Goal: Check status: Check status

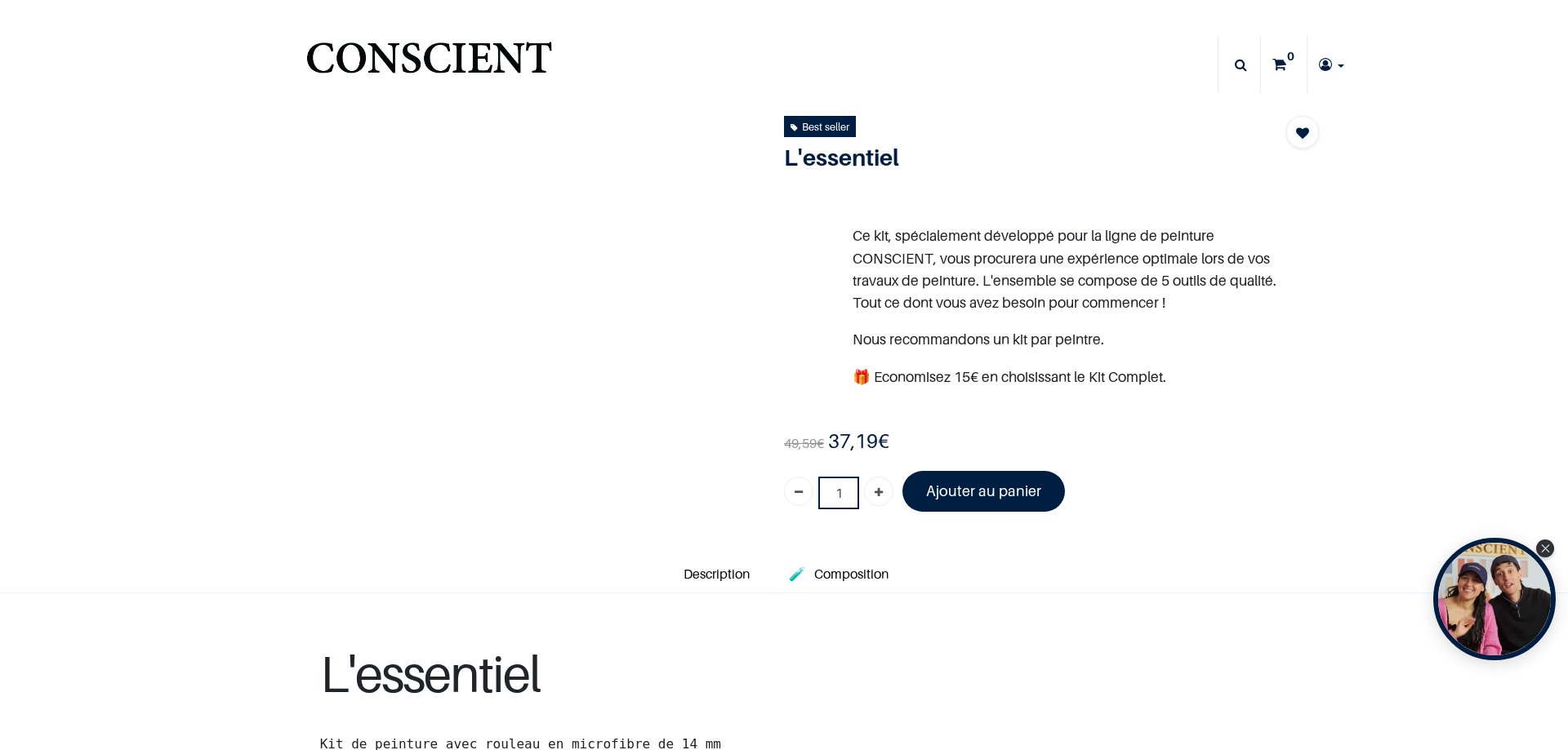
click at [1330, 65] on link at bounding box center [1331, 65] width 48 height 57
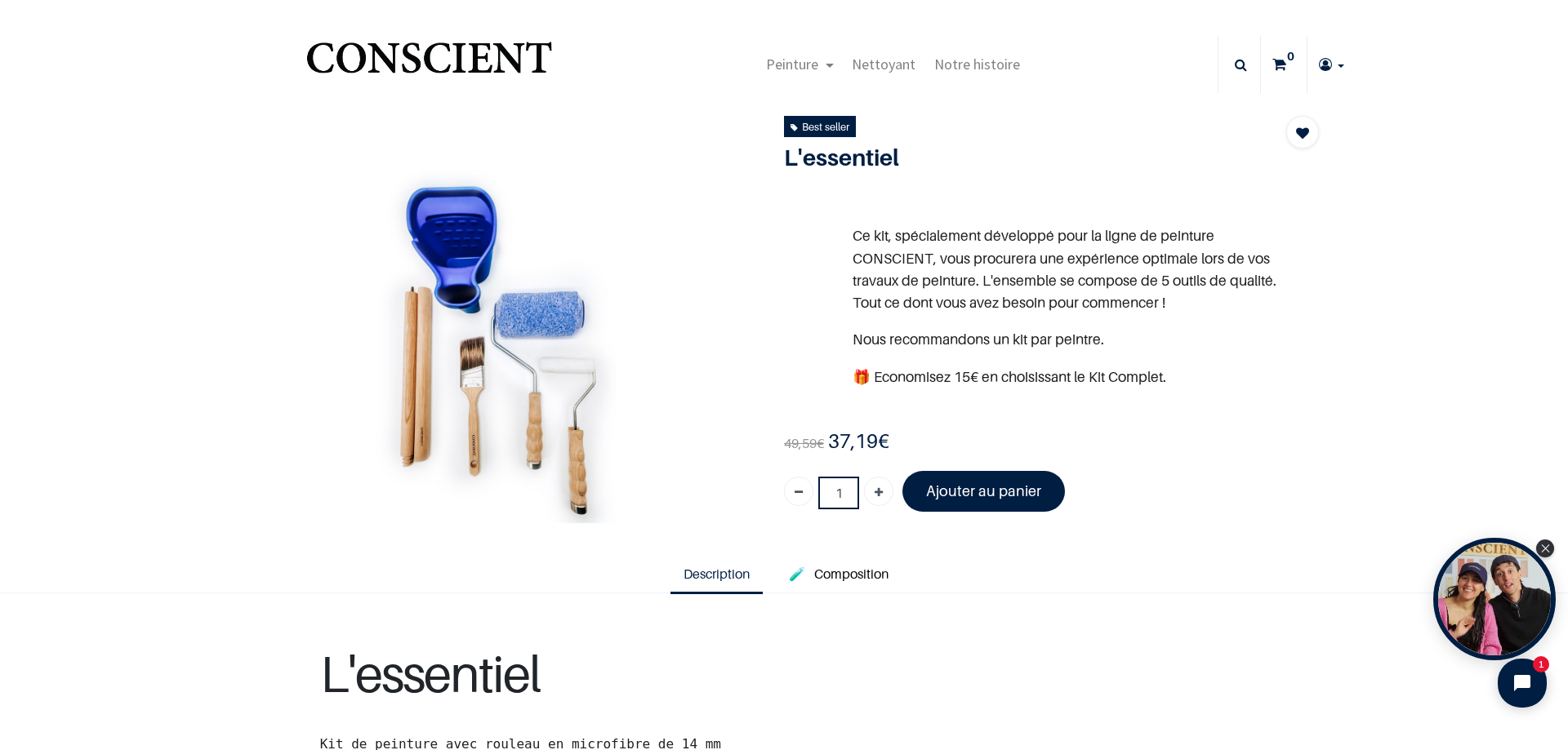
type input "[DOMAIN_NAME][EMAIL_ADDRESS][DOMAIN_NAME]"
click at [1542, 545] on icon "Close Tolstoy widget" at bounding box center [1545, 548] width 9 height 8
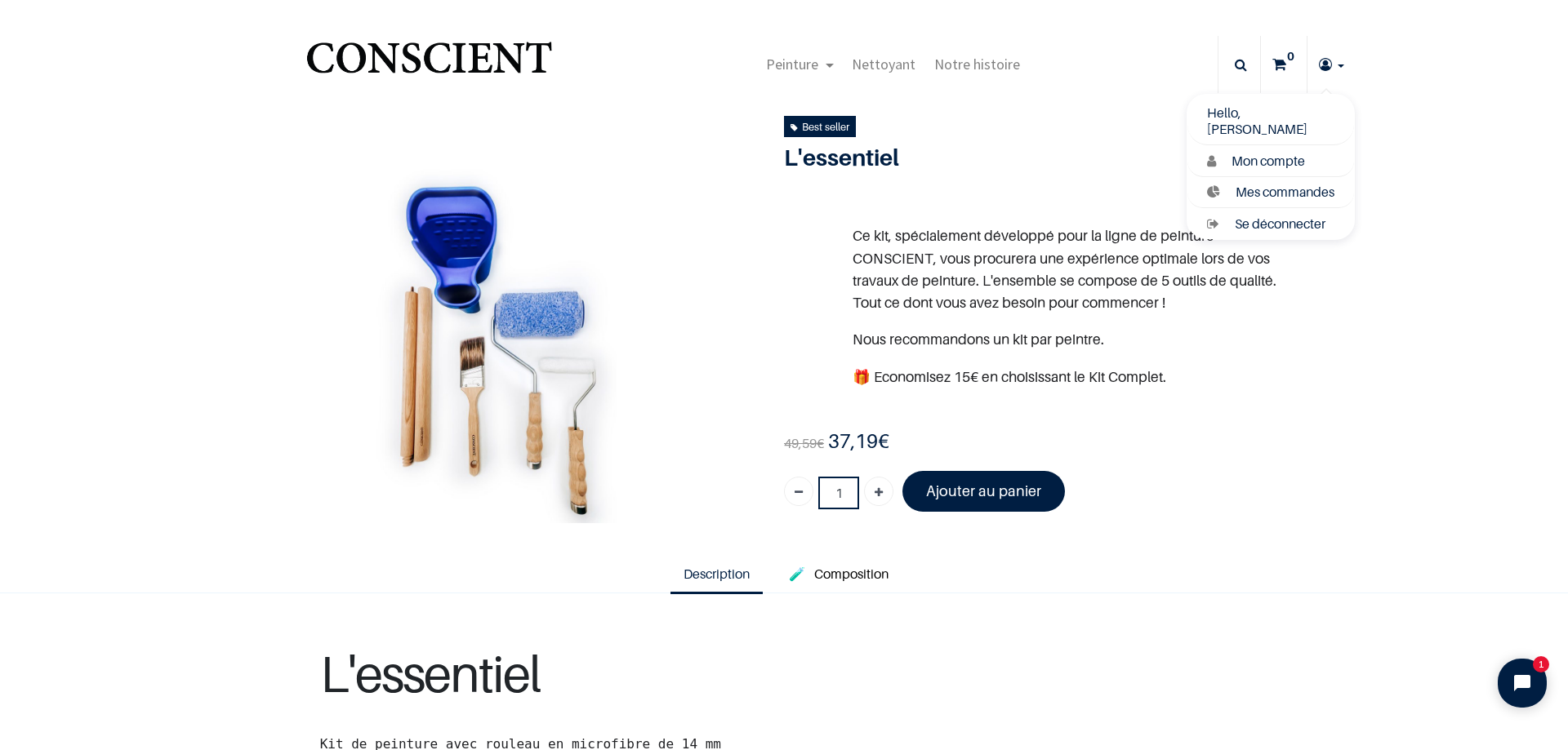
click at [1342, 61] on link at bounding box center [1331, 65] width 48 height 57
click at [1274, 189] on span "Mes commandes" at bounding box center [1285, 191] width 99 height 17
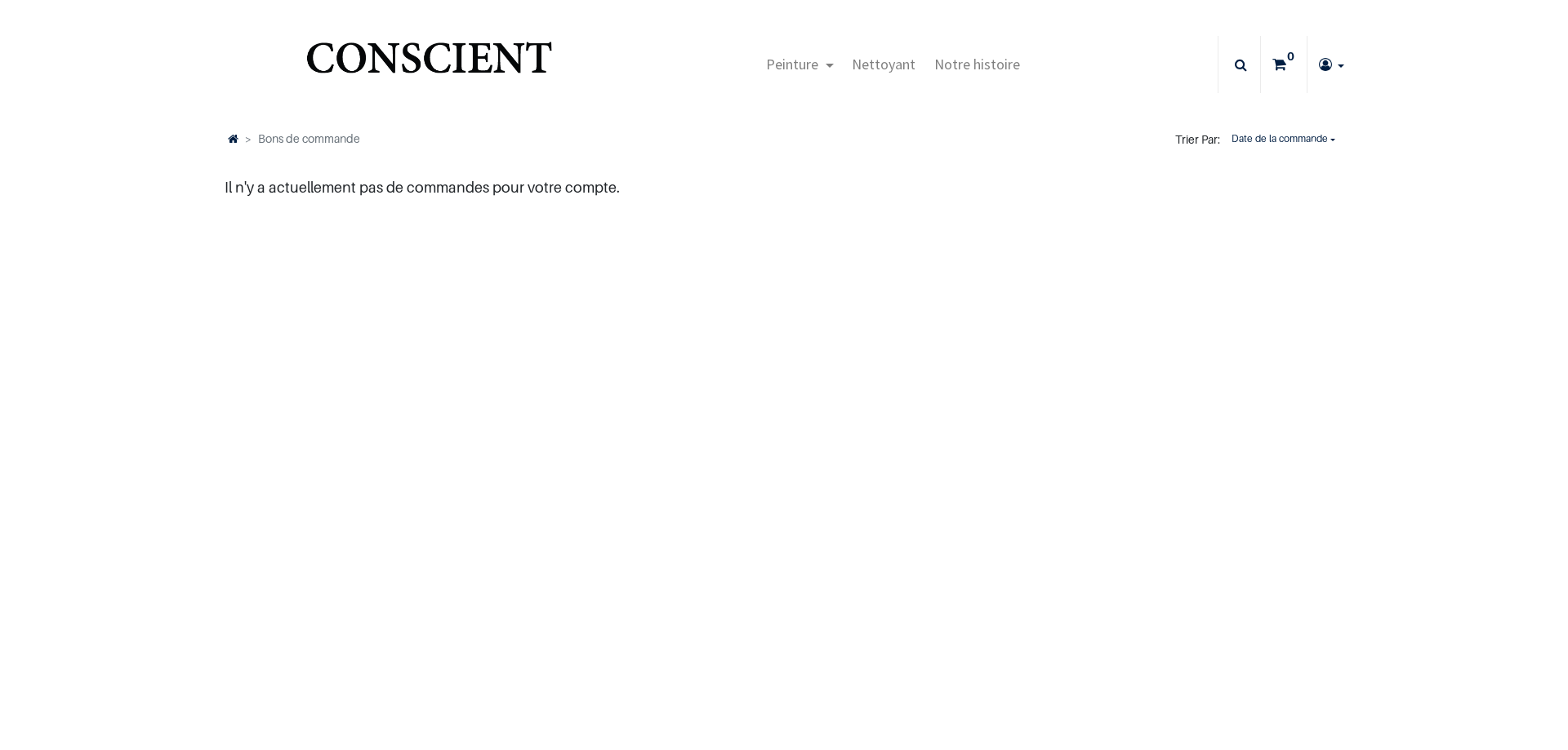
type input "[DOMAIN_NAME][EMAIL_ADDRESS][DOMAIN_NAME]"
click at [1338, 59] on link at bounding box center [1331, 65] width 48 height 57
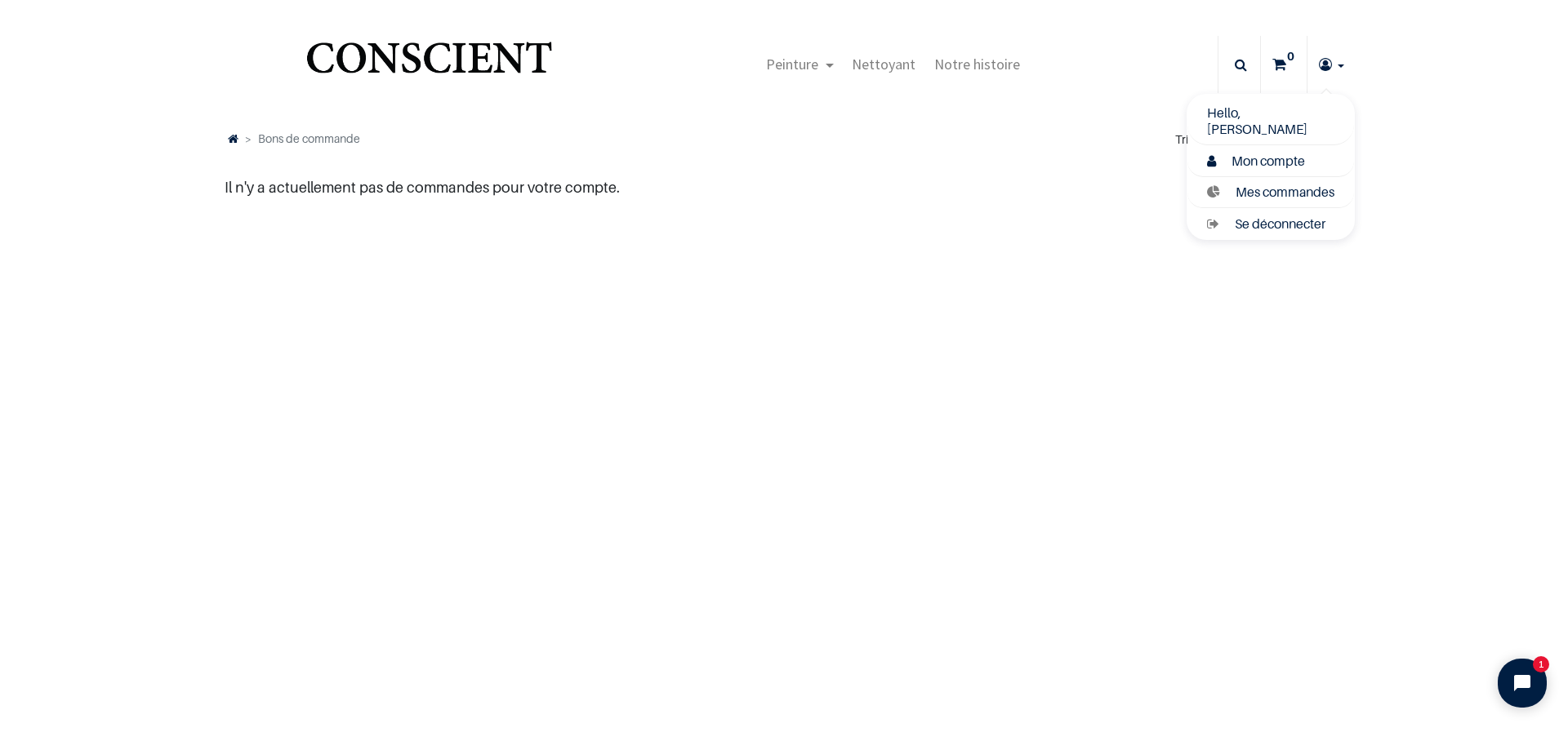
click at [1251, 158] on span "Mon compte" at bounding box center [1268, 161] width 74 height 17
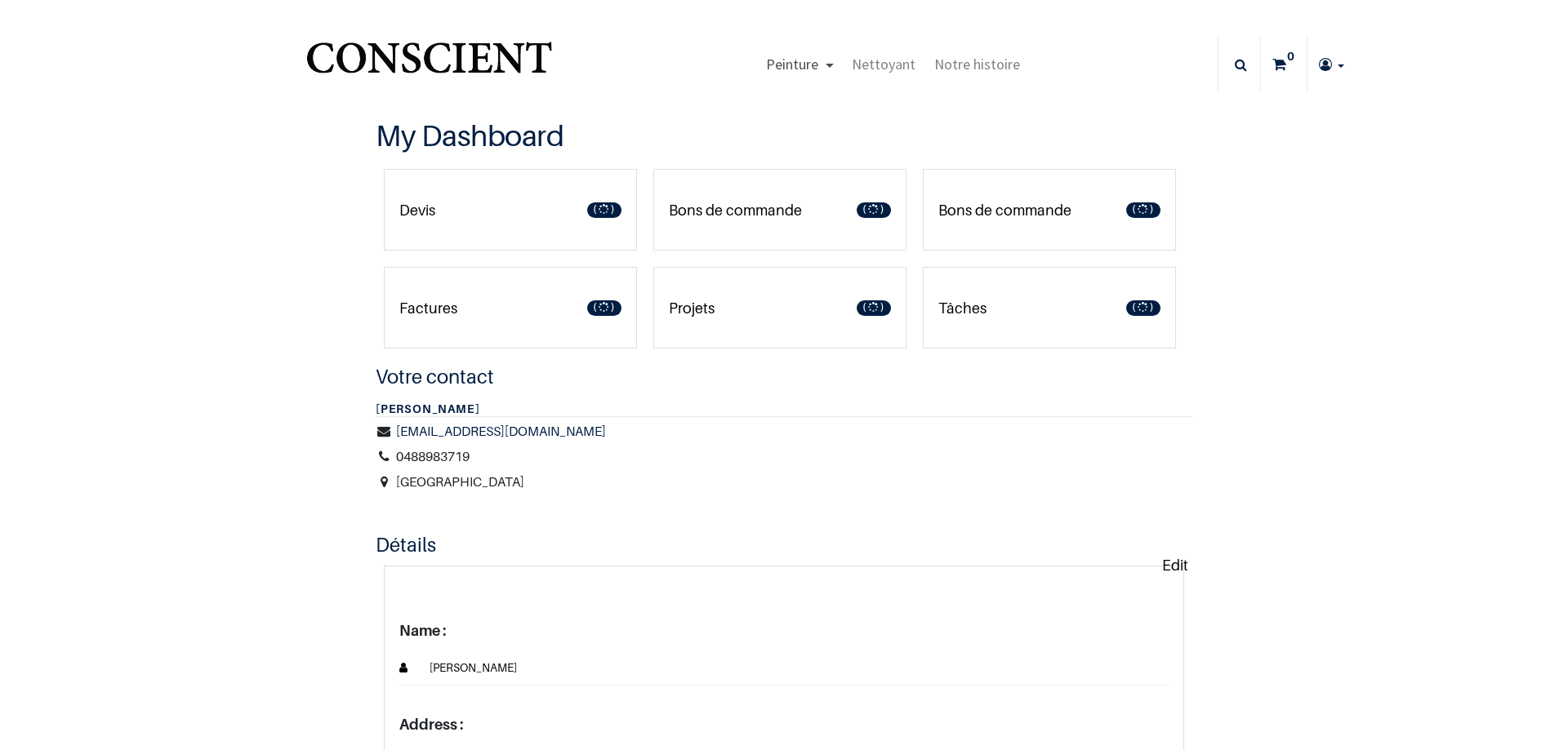
type input "[DOMAIN_NAME][EMAIL_ADDRESS][DOMAIN_NAME]"
click at [466, 425] on link "[EMAIL_ADDRESS][DOMAIN_NAME]" at bounding box center [501, 431] width 210 height 22
click at [516, 192] on link "Devis 1" at bounding box center [511, 209] width 253 height 81
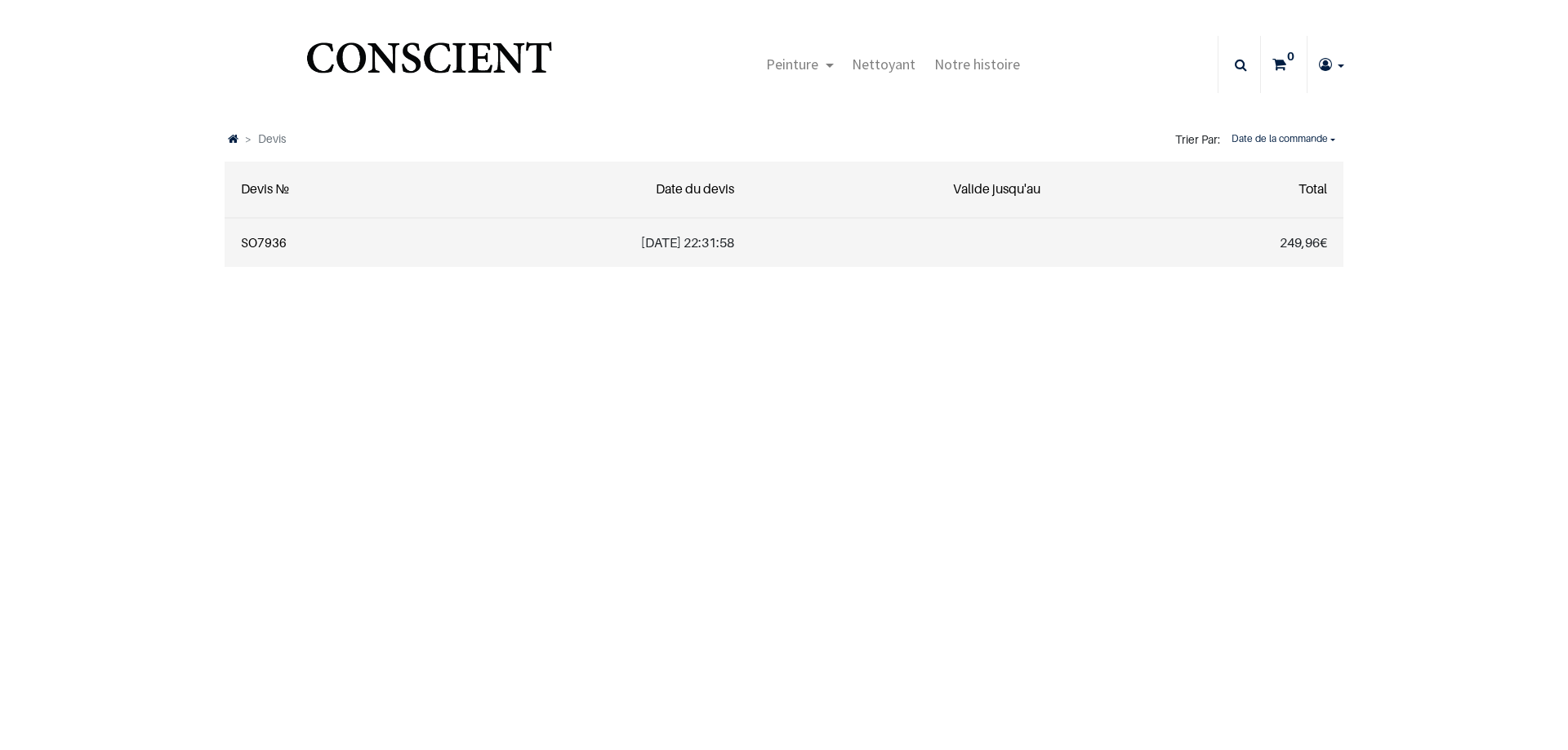
type input "[DOMAIN_NAME][EMAIL_ADDRESS][DOMAIN_NAME]"
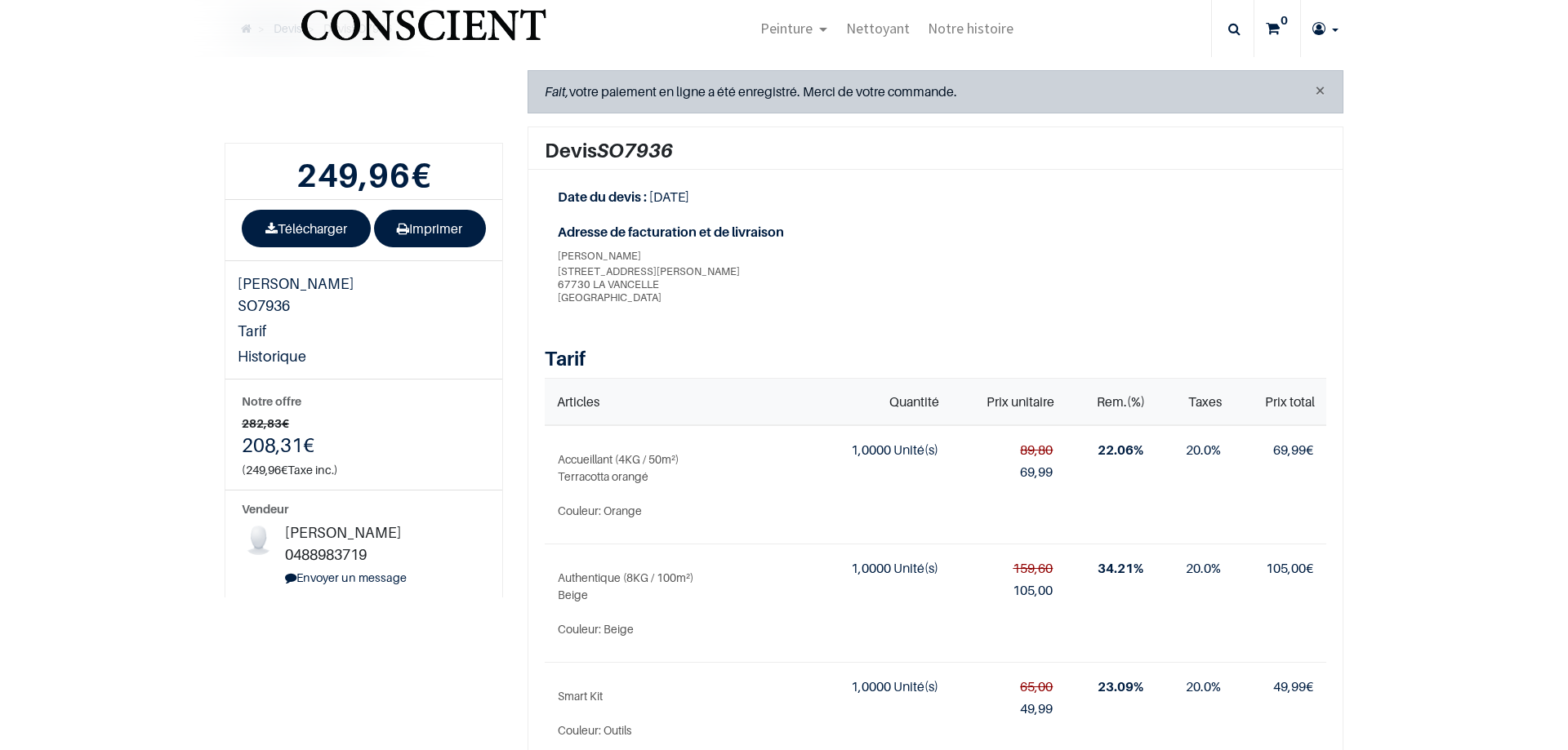
type input "[PERSON_NAME][DOMAIN_NAME][EMAIL_ADDRESS][PERSON_NAME][DOMAIN_NAME]"
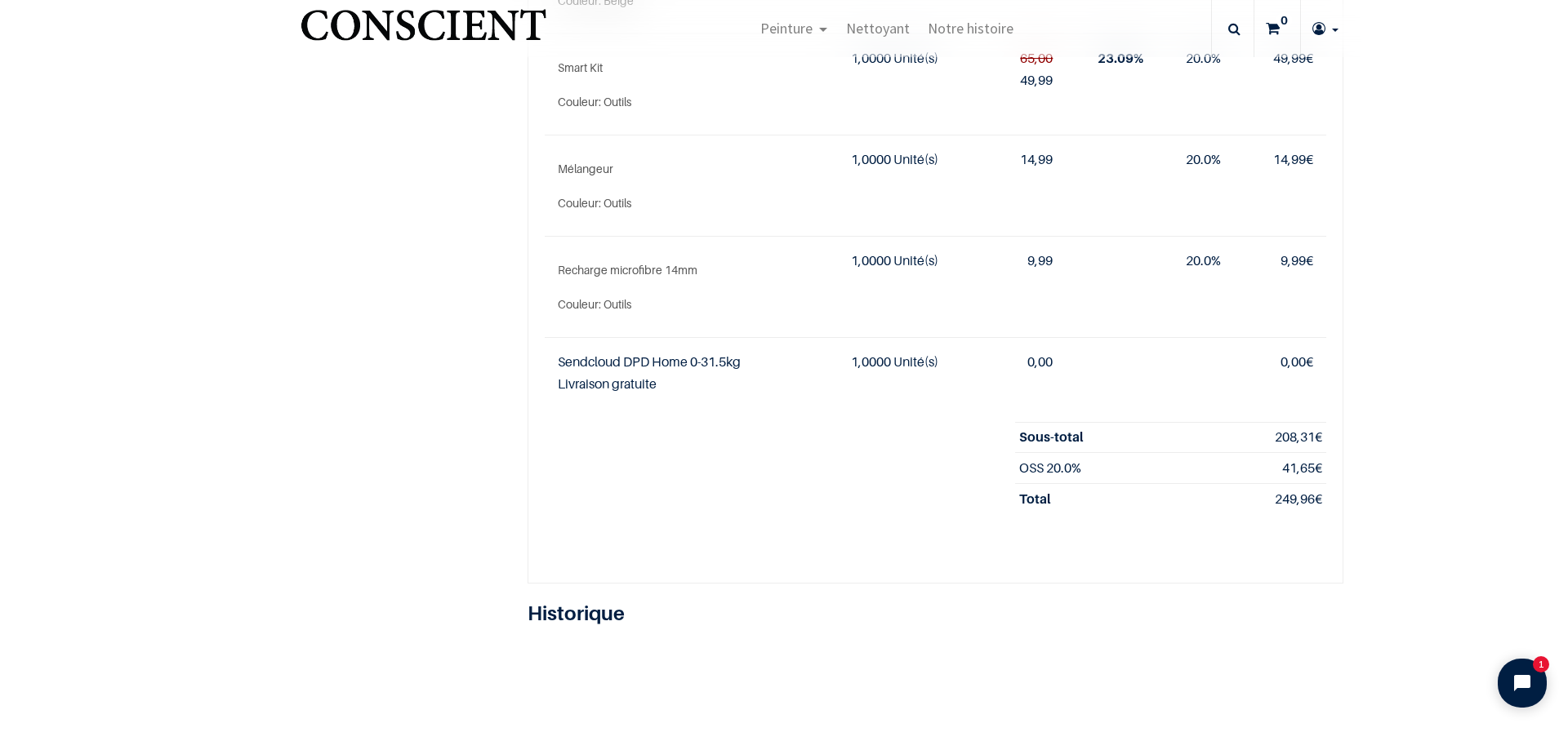
scroll to position [408, 0]
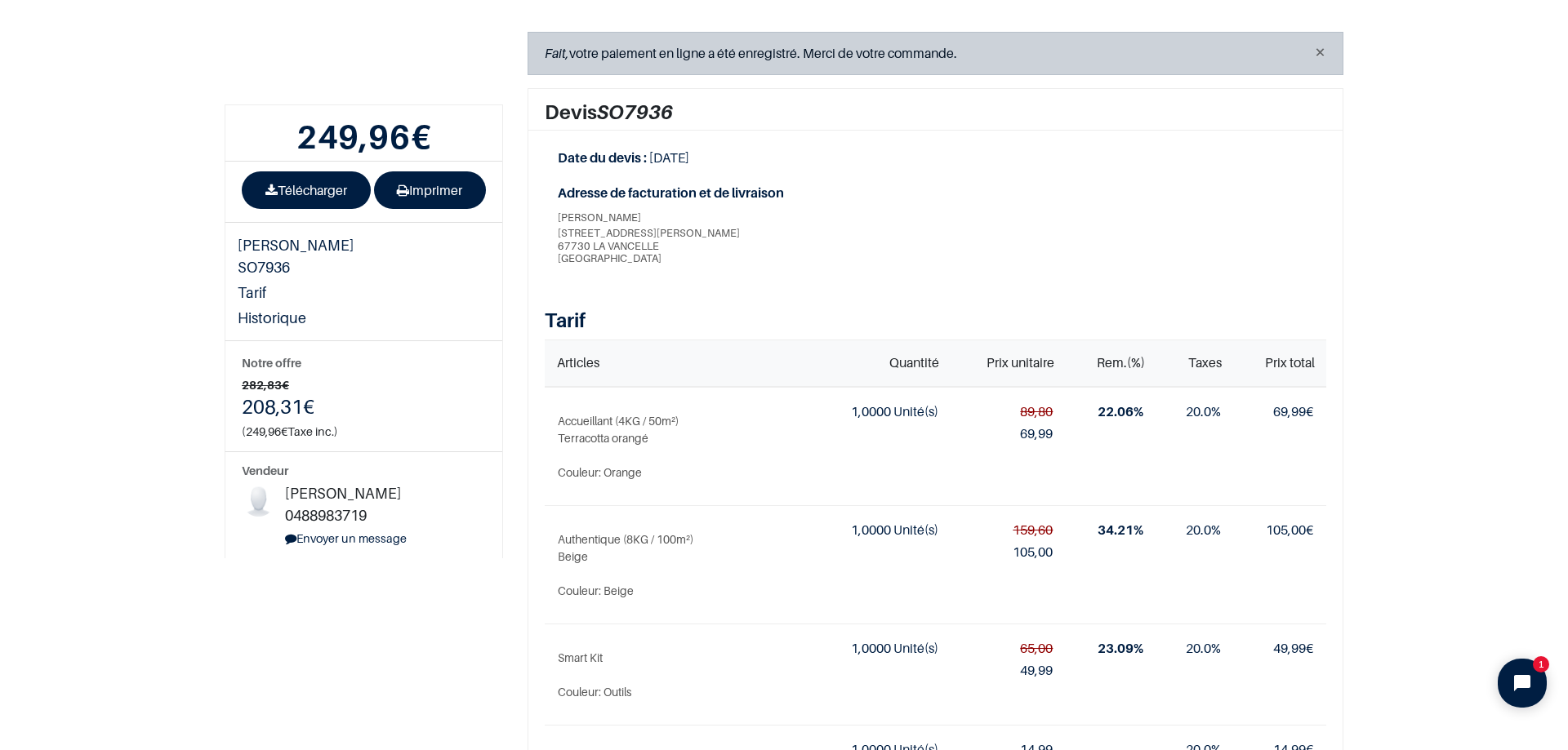
scroll to position [163, 0]
